Goal: Answer question/provide support

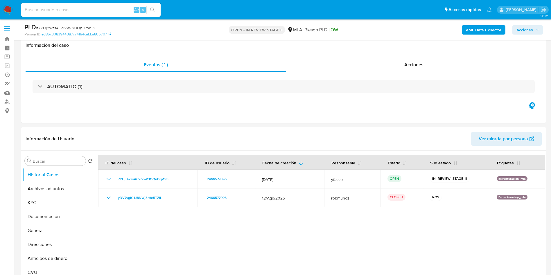
select select "10"
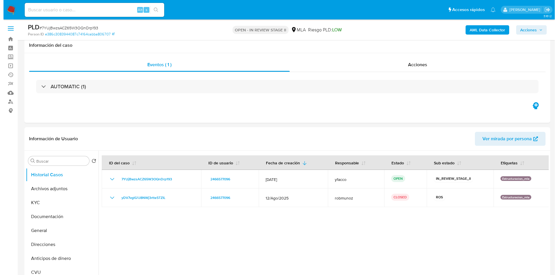
scroll to position [44, 0]
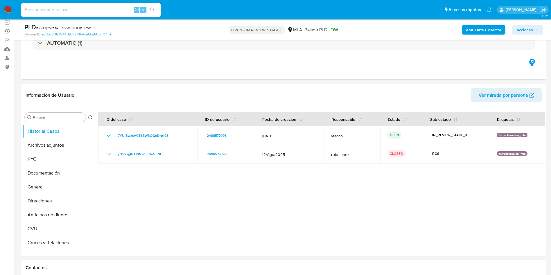
click at [241, 200] on div at bounding box center [320, 181] width 450 height 149
click at [40, 146] on button "Archivos adjuntos" at bounding box center [56, 145] width 68 height 14
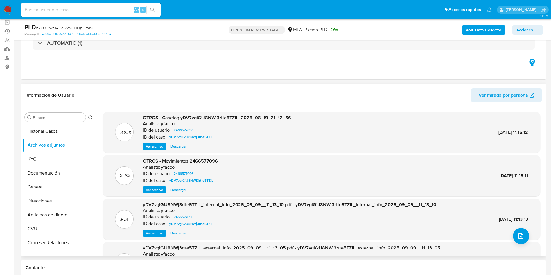
click at [154, 148] on span "Ver archivo" at bounding box center [154, 147] width 17 height 6
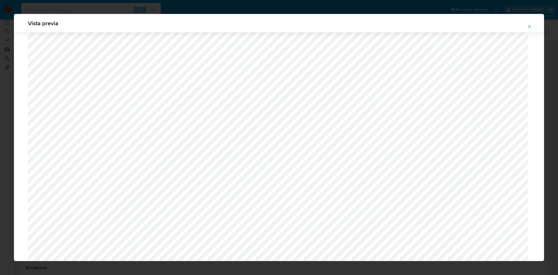
scroll to position [250, 0]
click at [526, 27] on button "Attachment preview" at bounding box center [529, 26] width 13 height 9
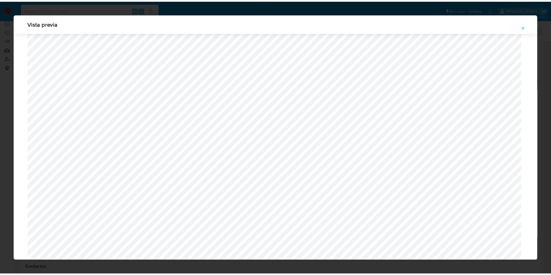
scroll to position [0, 0]
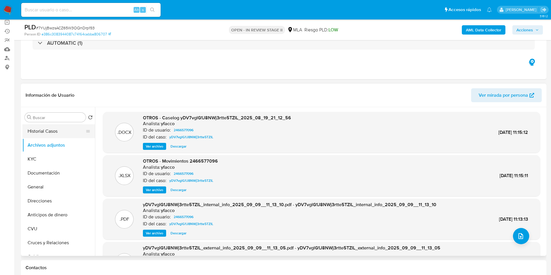
click at [59, 127] on button "Historial Casos" at bounding box center [56, 131] width 68 height 14
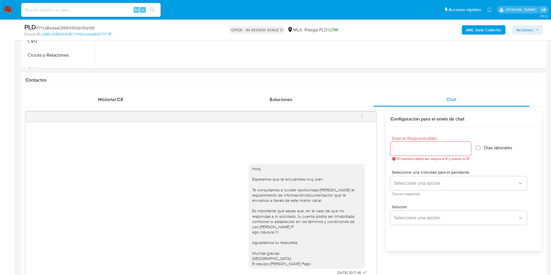
scroll to position [218, 0]
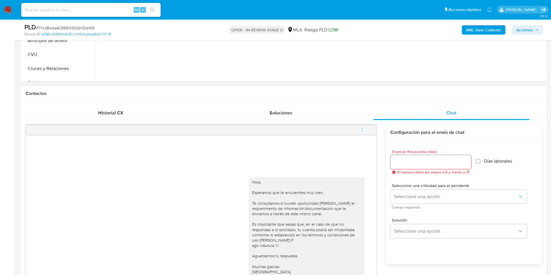
click at [364, 135] on span "menu-action" at bounding box center [361, 130] width 5 height 14
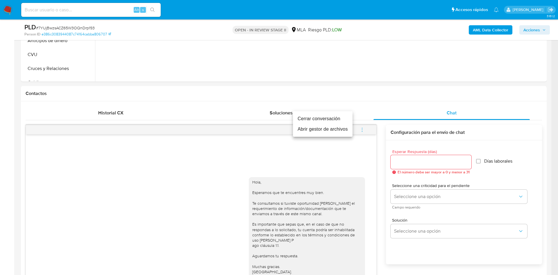
click at [332, 119] on li "Cerrar conversación" at bounding box center [323, 119] width 60 height 10
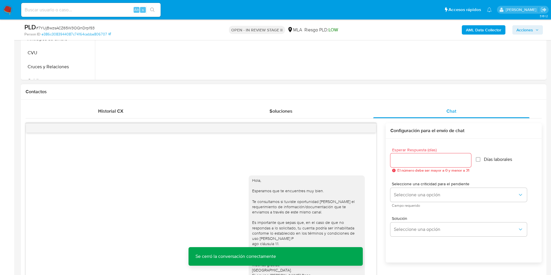
scroll to position [131, 0]
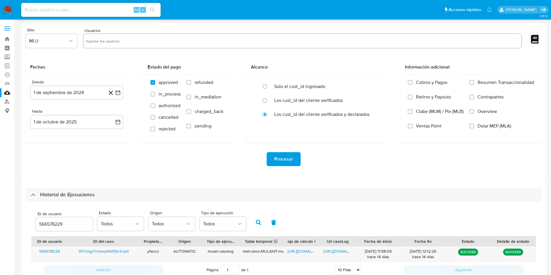
select select "10"
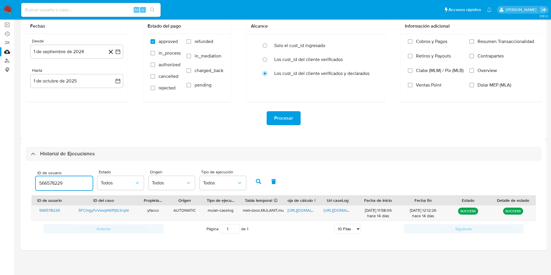
drag, startPoint x: 64, startPoint y: 182, endPoint x: 1, endPoint y: 144, distance: 74.2
click at [9, 156] on section "Bandeja Tablero Screening Búsqueda en Listas Watchlist Herramientas Operaciones…" at bounding box center [275, 117] width 551 height 316
type input "2466577096"
click at [263, 182] on button "button" at bounding box center [258, 182] width 15 height 14
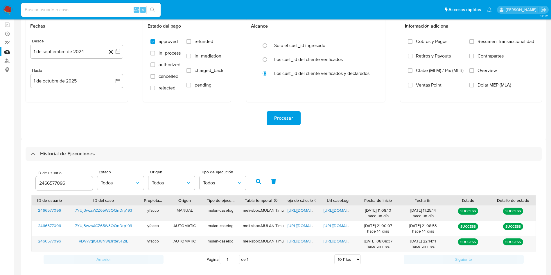
click at [307, 211] on span "https://docs.google.com/spreadsheets/d/1tNAGYuyYjrr5-gbnwnCpk4QEtKHqGBfuo2fbllm…" at bounding box center [308, 210] width 40 height 6
click at [341, 210] on span "https://docs.google.com/document/d/1uV-wXvV729tBhuNCMBKzPIwrj0kblfJH8Rq16p2LaNk…" at bounding box center [344, 210] width 40 height 6
